Goal: Communication & Community: Answer question/provide support

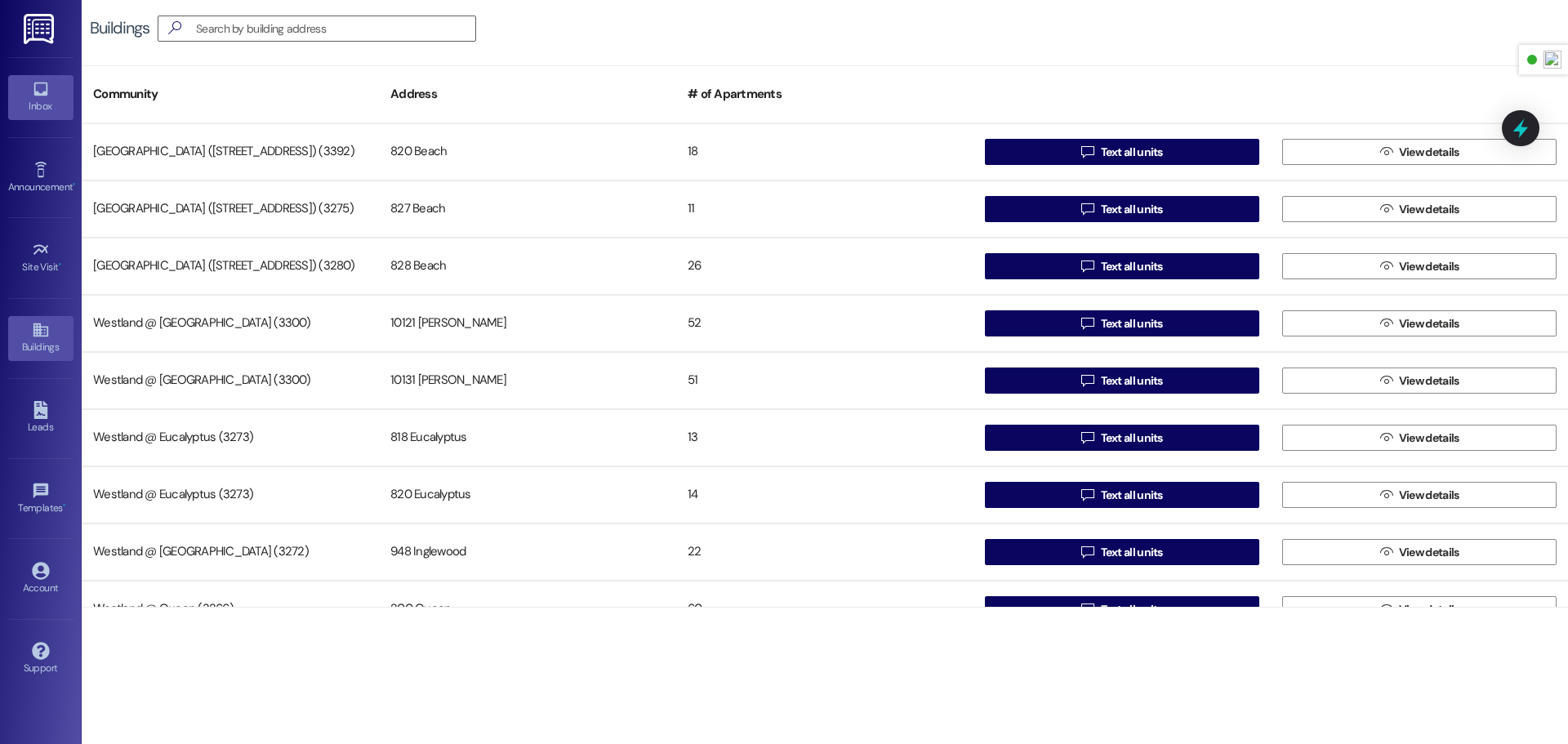
click at [30, 103] on div "Inbox" at bounding box center [41, 106] width 82 height 16
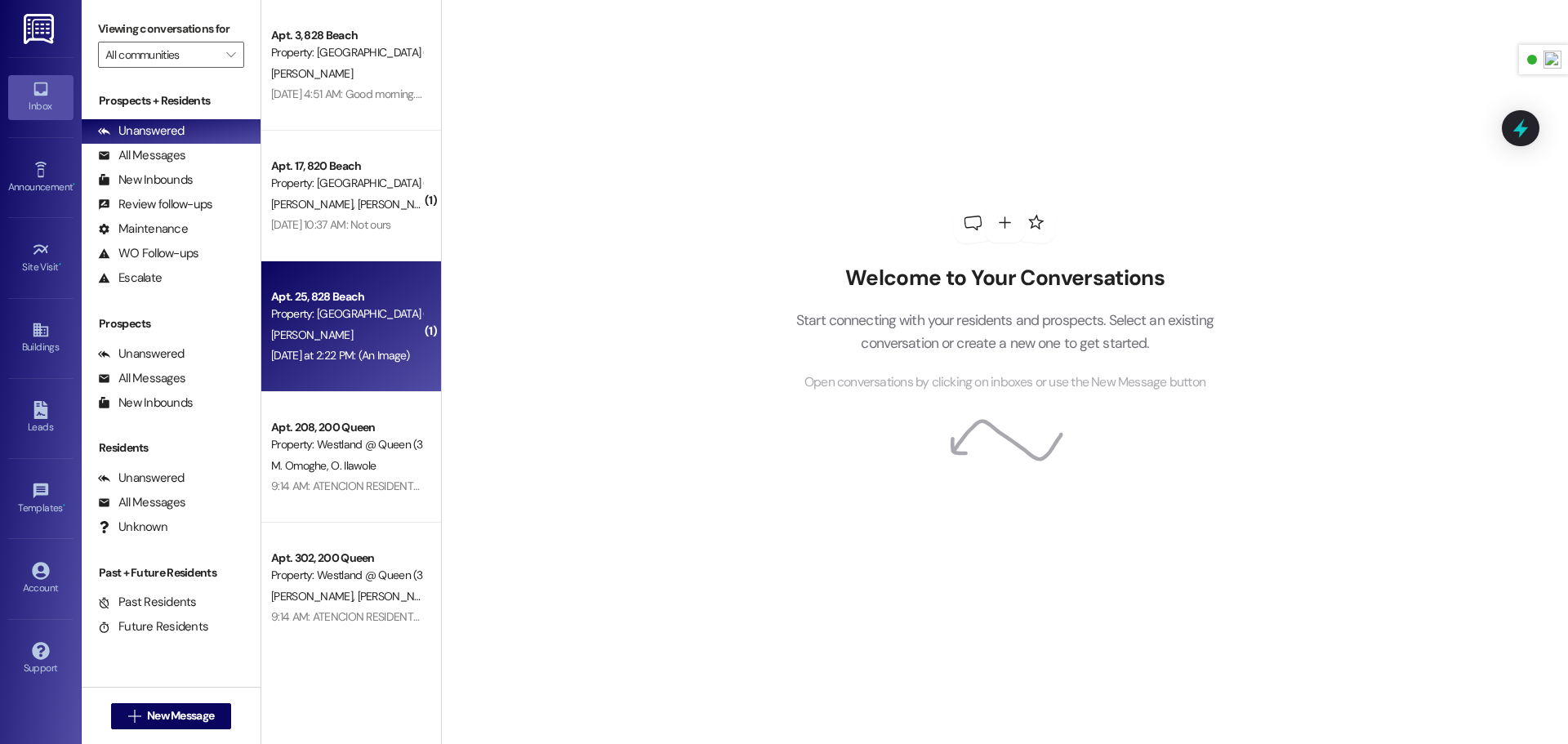
click at [357, 335] on div "[PERSON_NAME]" at bounding box center [346, 335] width 154 height 21
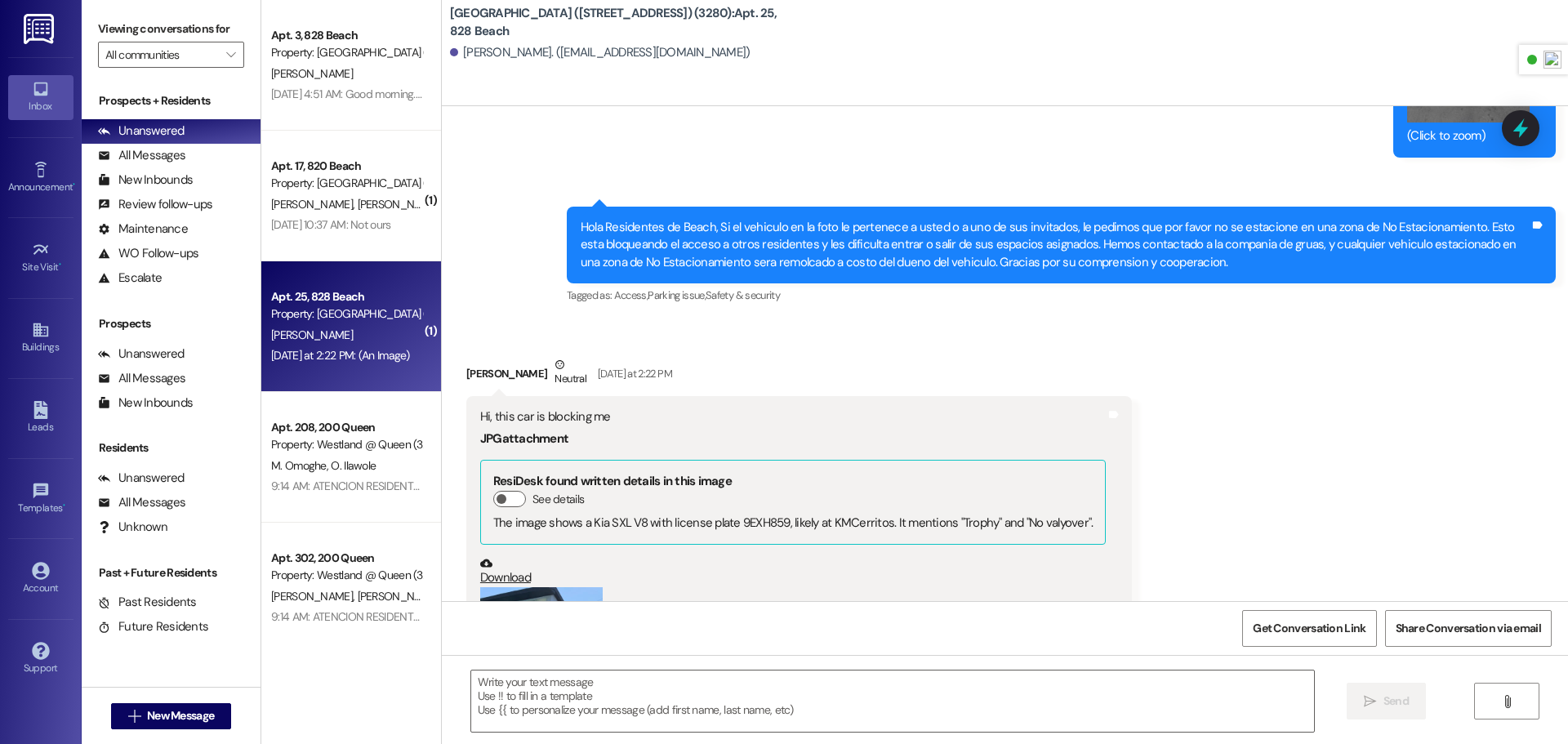
scroll to position [19903, 0]
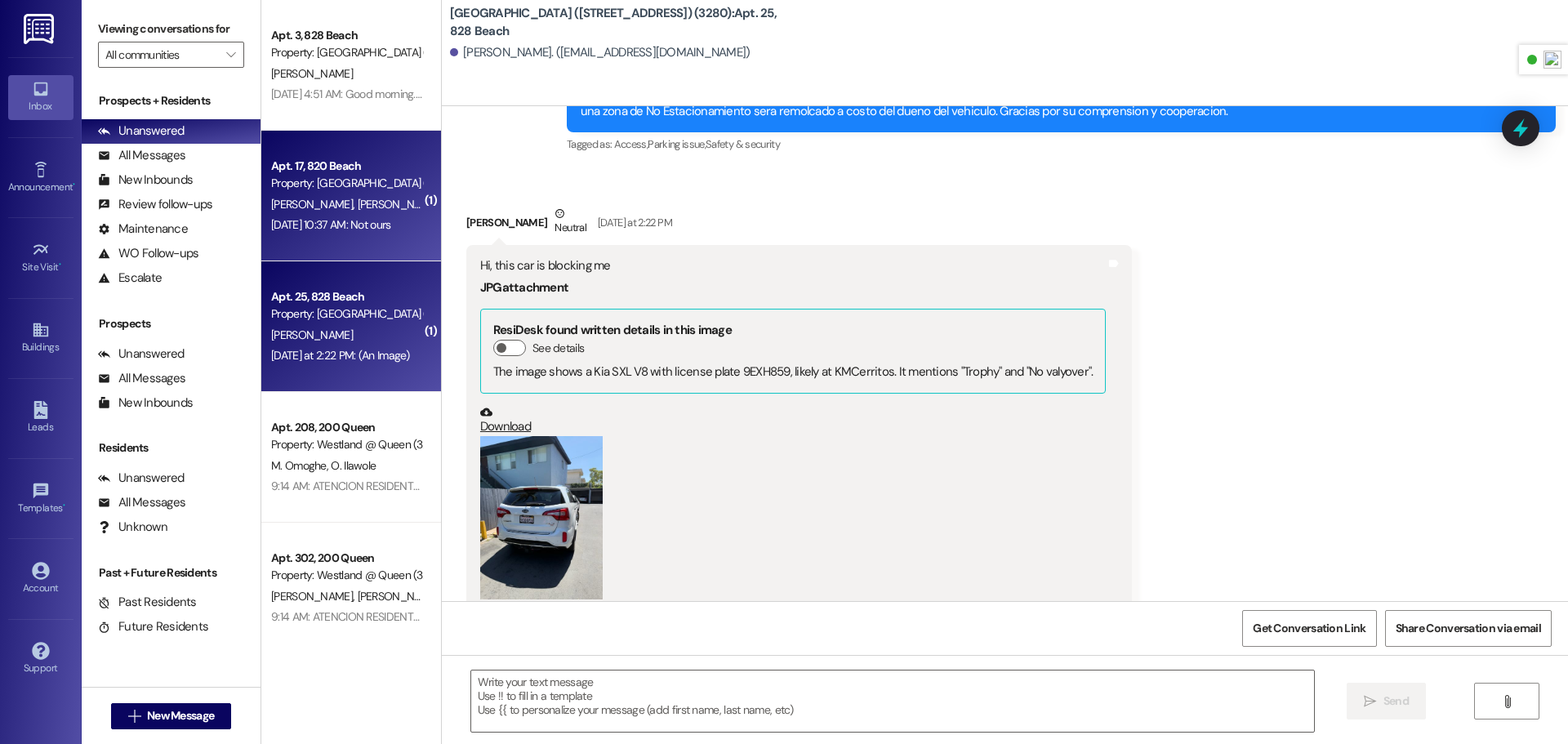
click at [368, 232] on div "[DATE] 10:37 AM: Not ours [DATE] 10:37 AM: Not ours" at bounding box center [346, 225] width 154 height 21
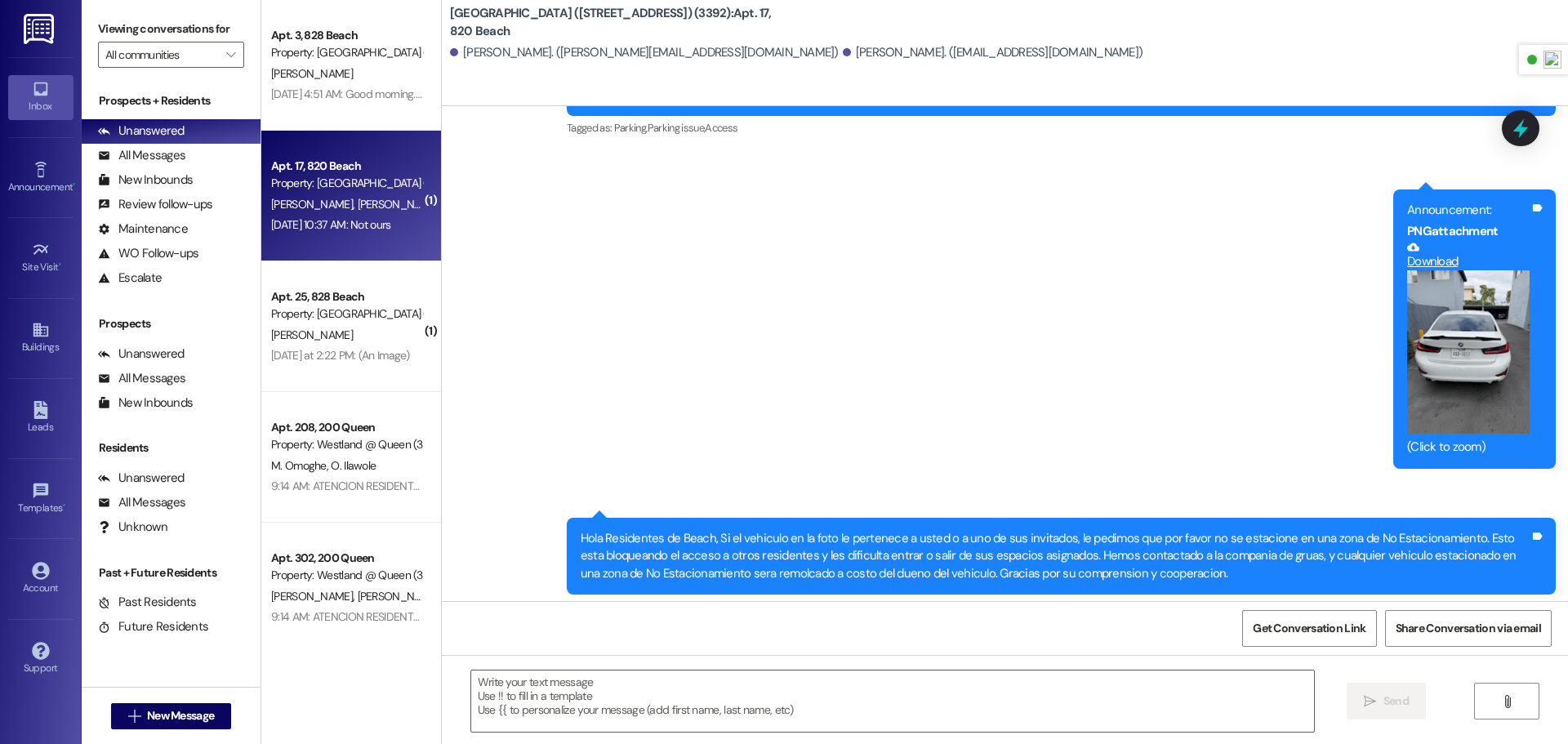
scroll to position [10682, 0]
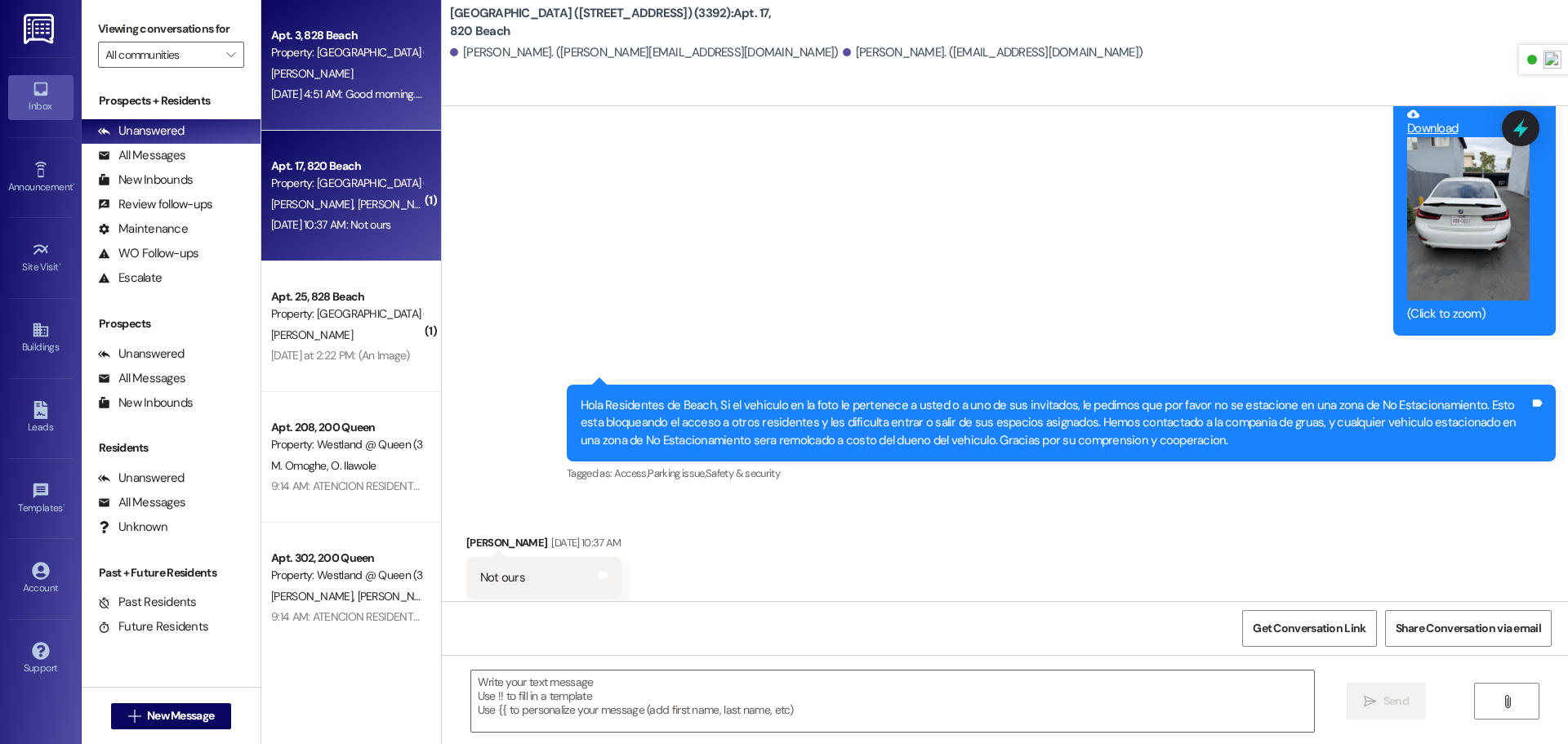
click at [313, 107] on div "Apt. 3, 828 Beach Property: [GEOGRAPHIC_DATA] ([STREET_ADDRESS]) (3280) [PERSON…" at bounding box center [350, 65] width 180 height 130
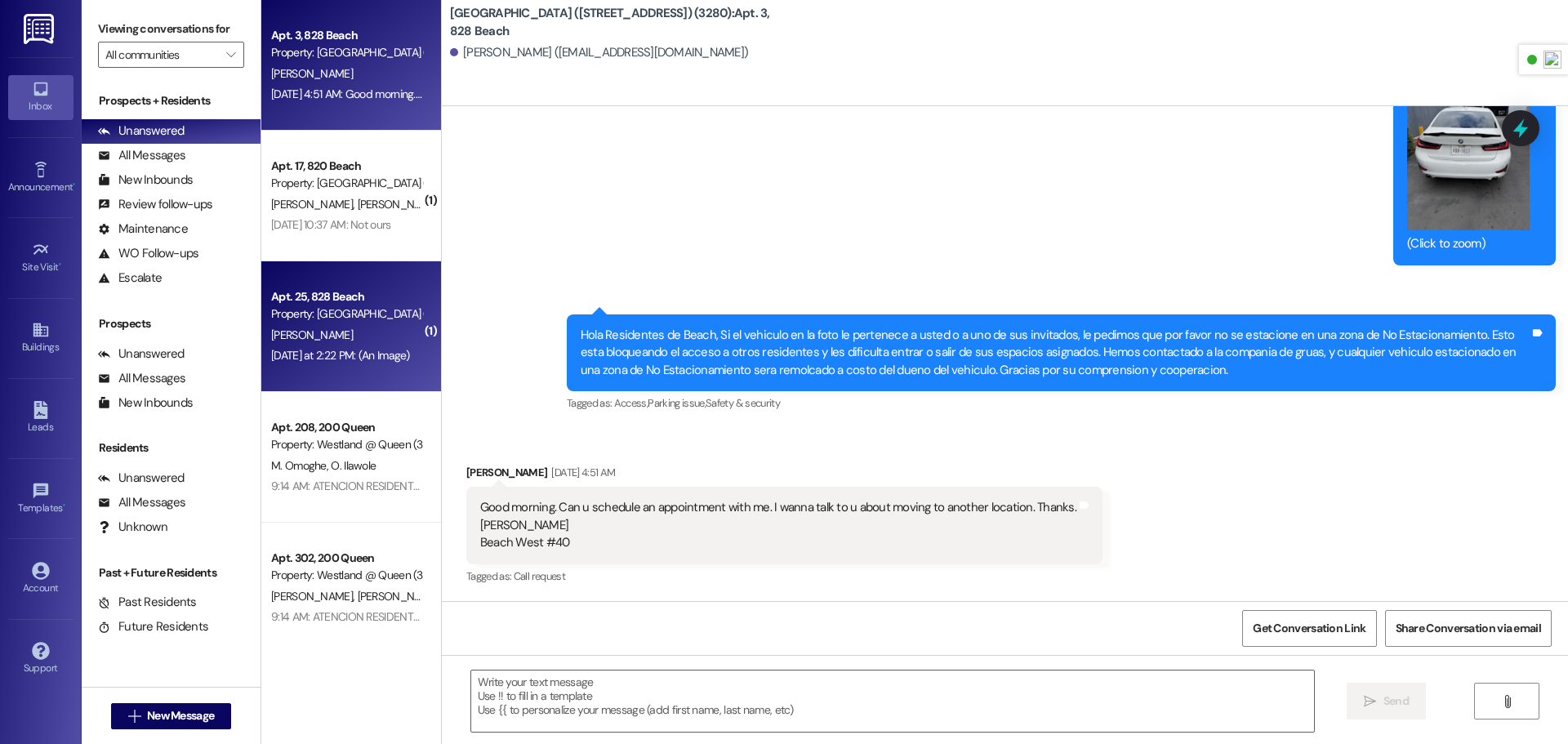
scroll to position [6525, 0]
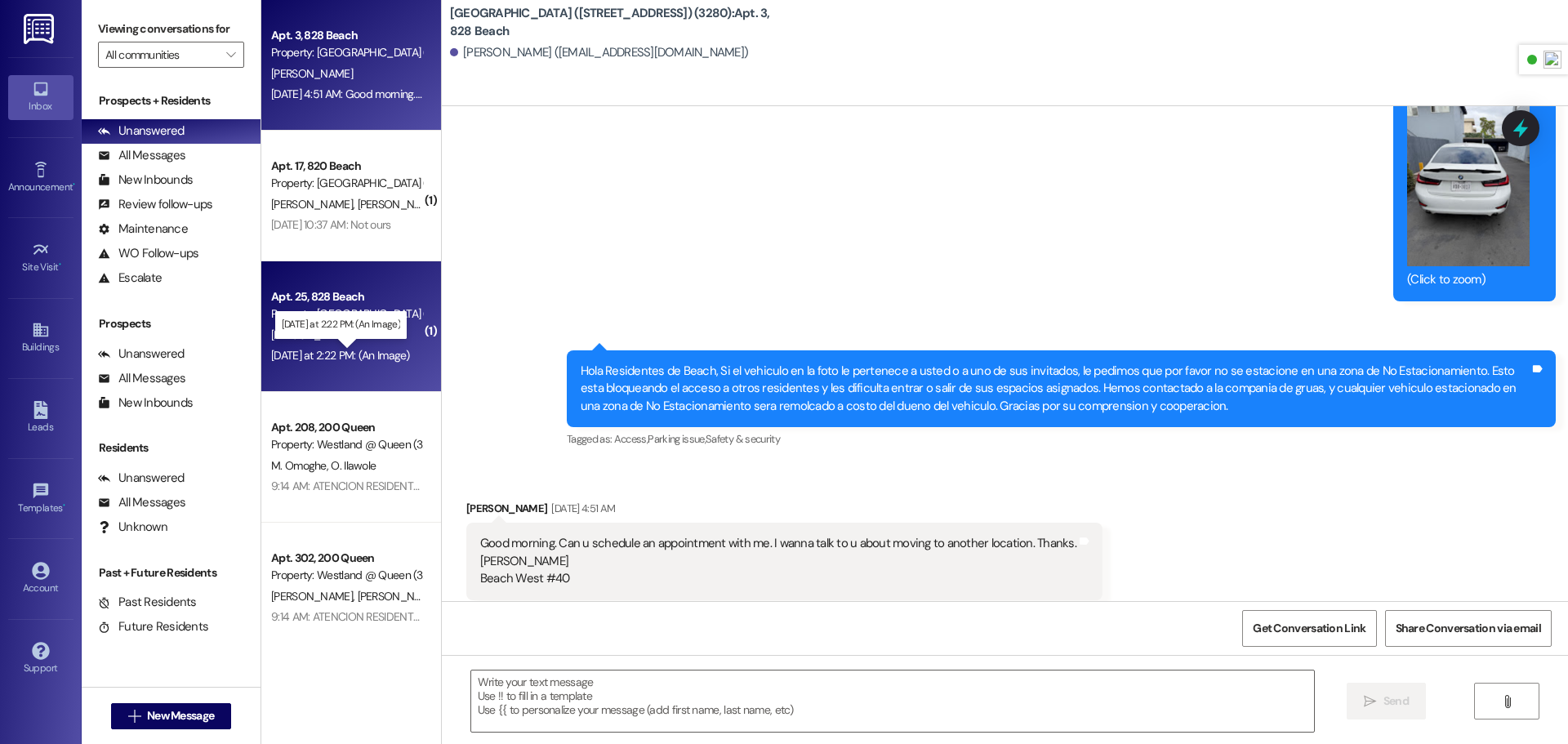
click at [376, 358] on div "[DATE] at 2:22 PM: (An Image) [DATE] at 2:22 PM: (An Image)" at bounding box center [340, 355] width 139 height 15
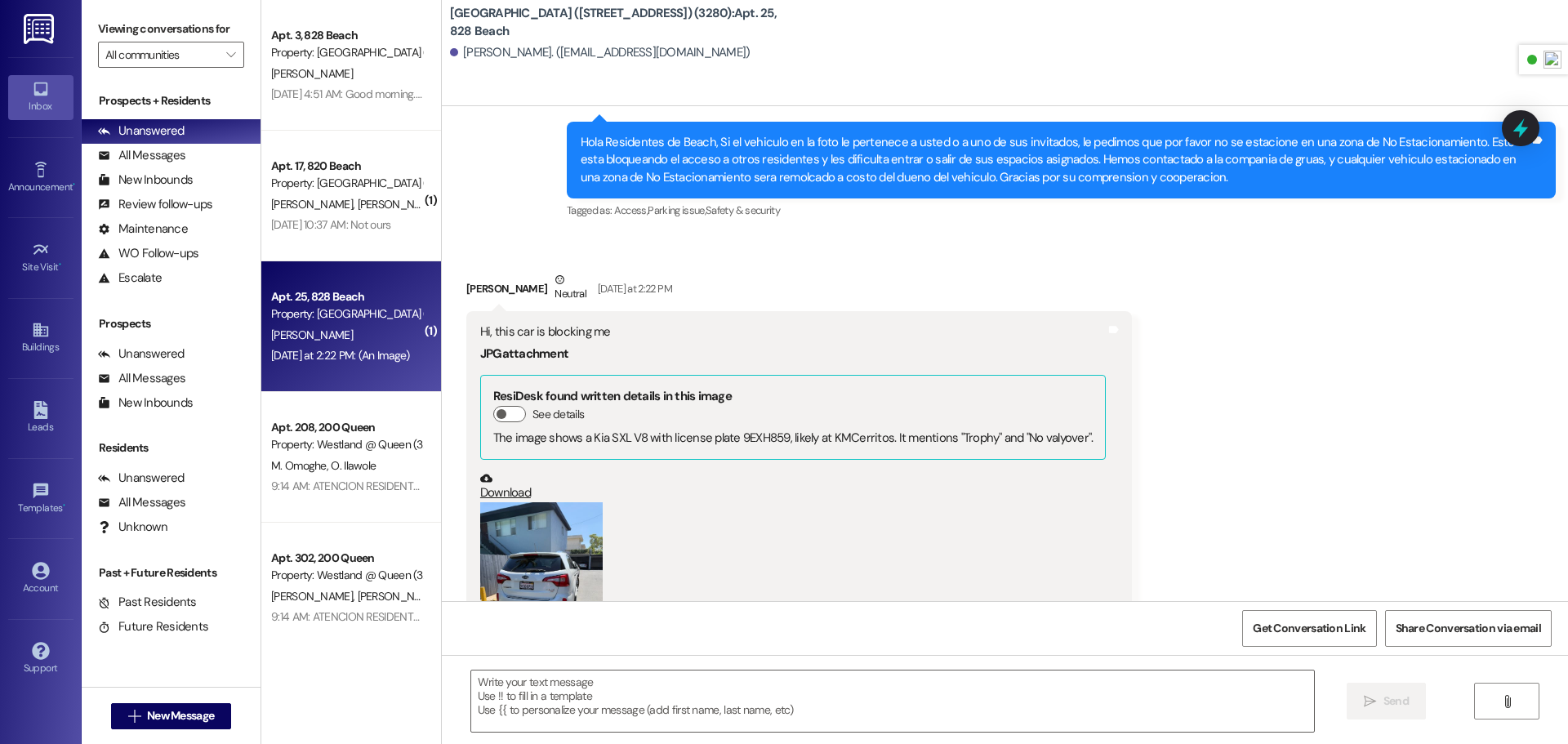
scroll to position [19903, 0]
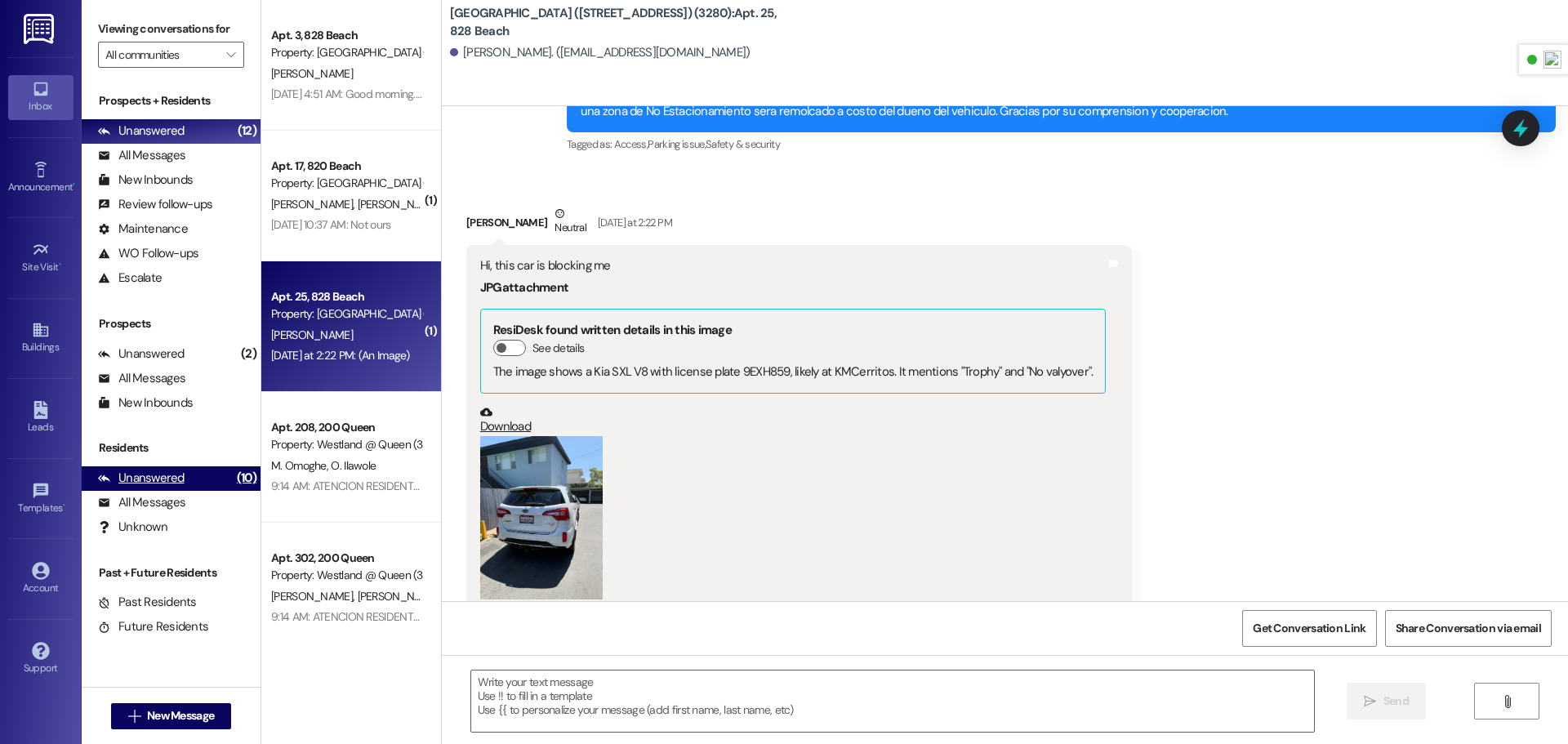
click at [201, 481] on div "Unanswered (10)" at bounding box center [171, 478] width 179 height 25
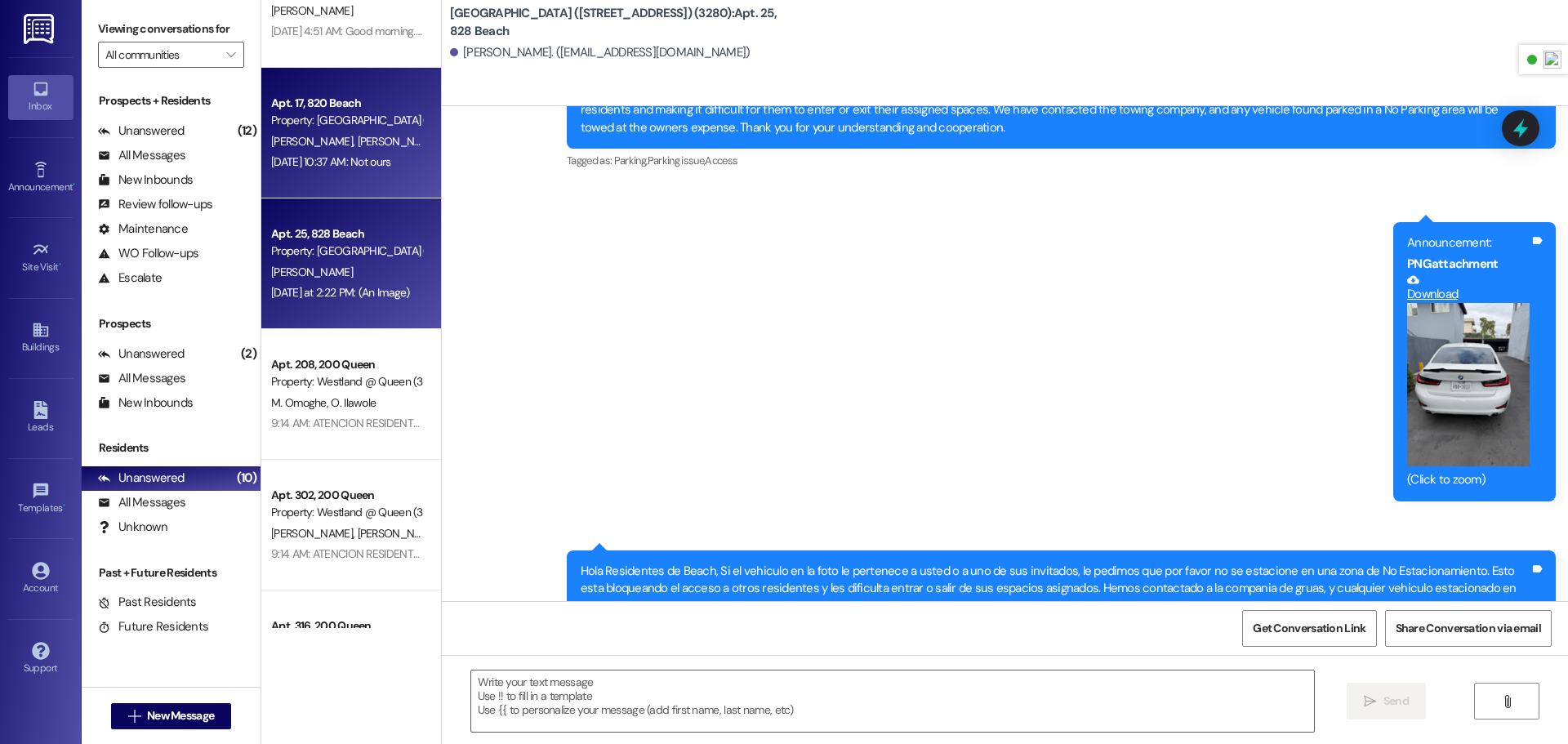
scroll to position [116, 0]
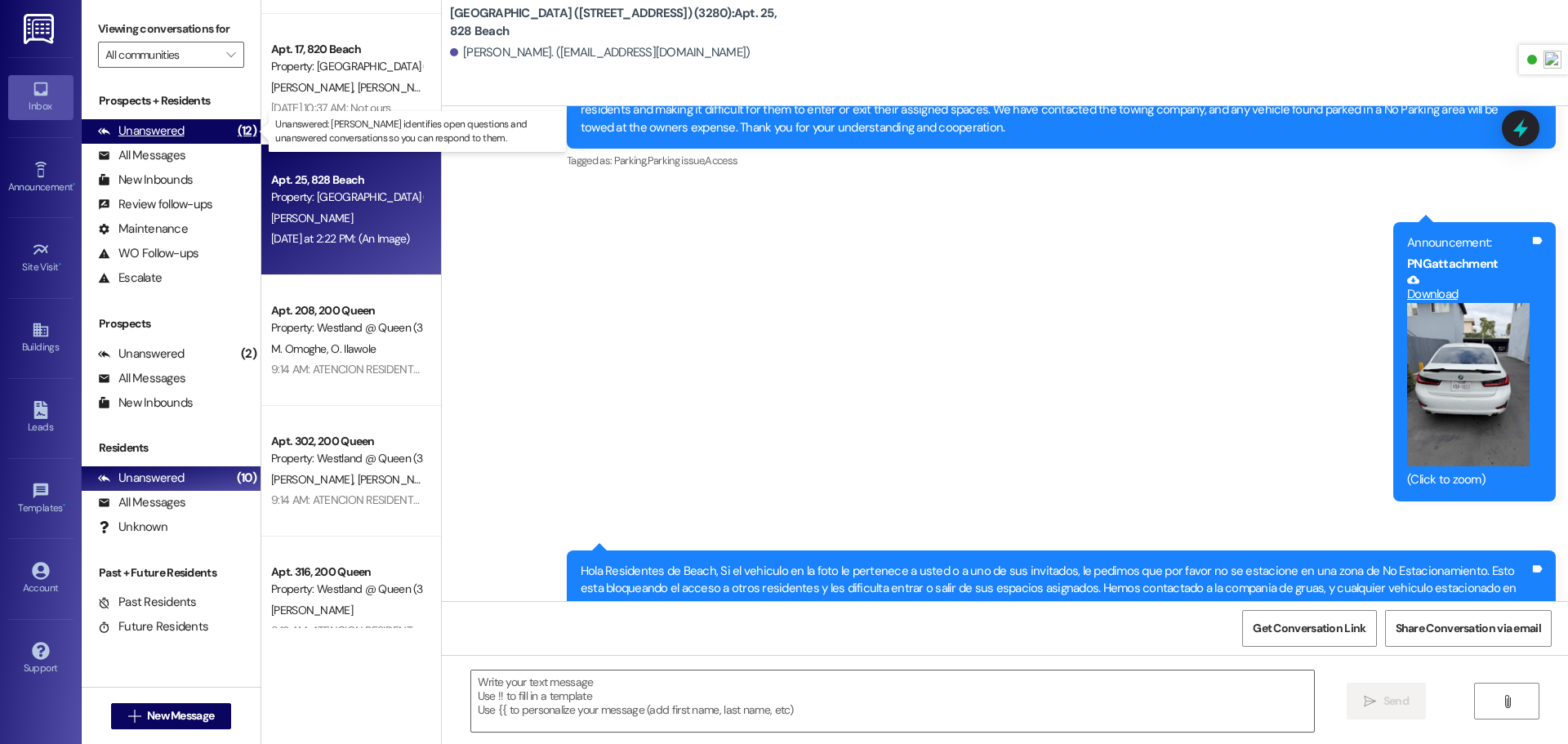
click at [209, 128] on div "Unanswered (12)" at bounding box center [171, 131] width 179 height 25
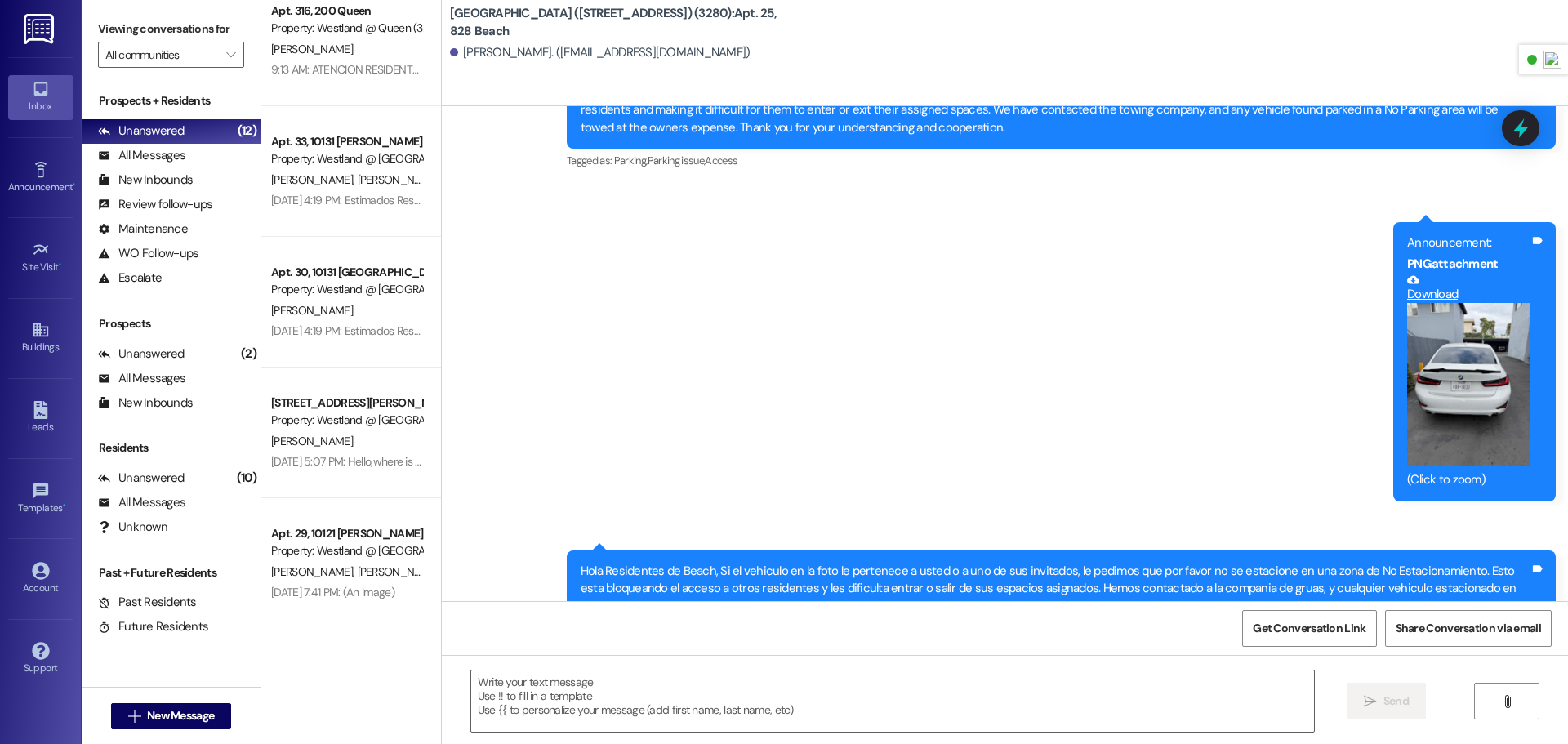
scroll to position [678, 0]
